Goal: Communication & Community: Share content

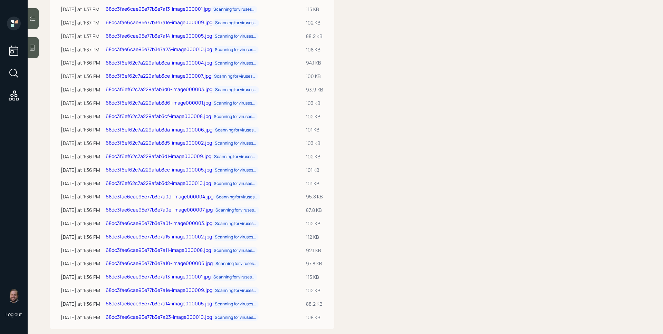
scroll to position [419, 0]
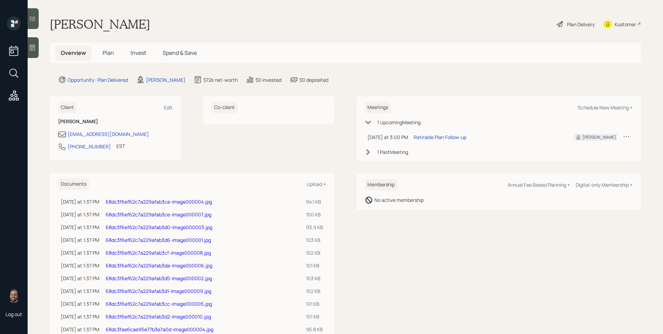
click at [367, 86] on main "[PERSON_NAME] Plan Delivery Kustomer Overview Plan Invest Spend & Save Opportun…" at bounding box center [345, 167] width 635 height 334
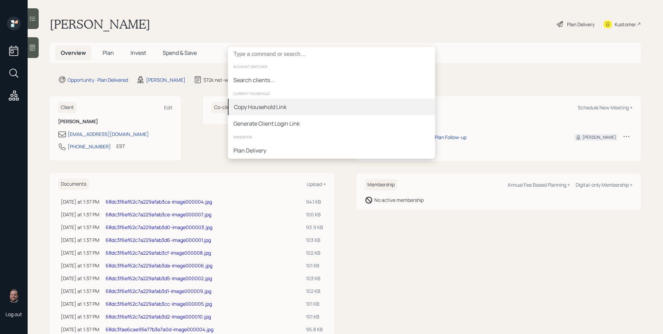
click at [343, 107] on div "Copy Household Link" at bounding box center [331, 107] width 207 height 17
